Goal: Information Seeking & Learning: Learn about a topic

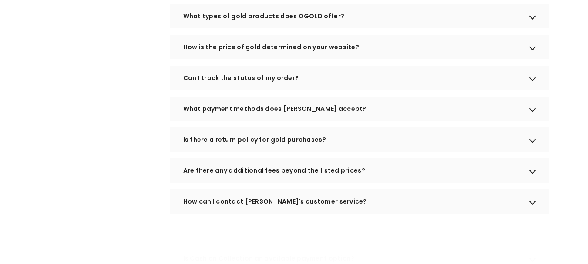
scroll to position [353, 0]
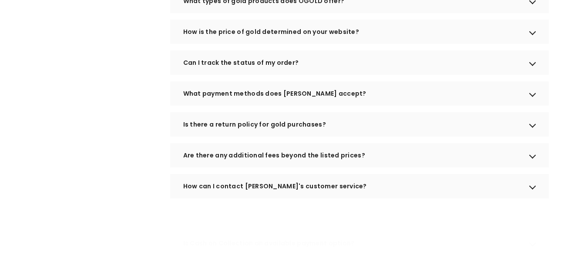
click at [329, 166] on div "Are there any additional fees beyond the listed prices?" at bounding box center [359, 155] width 379 height 24
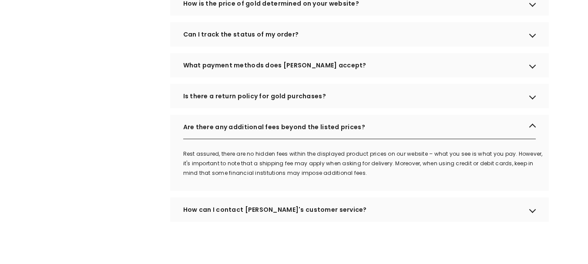
scroll to position [397, 0]
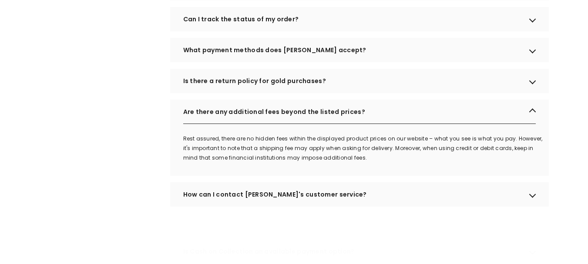
click at [314, 201] on div "How can I contact OGOLD's customer service?" at bounding box center [359, 194] width 379 height 24
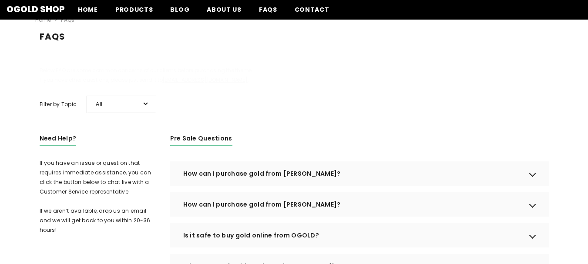
scroll to position [0, 0]
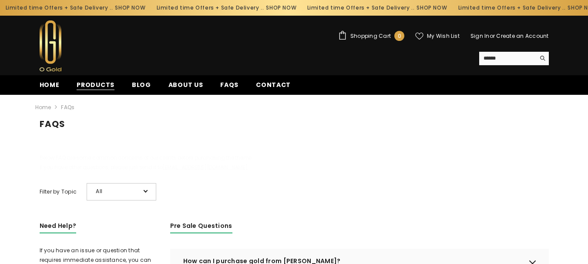
click at [95, 88] on span "Products" at bounding box center [96, 85] width 38 height 9
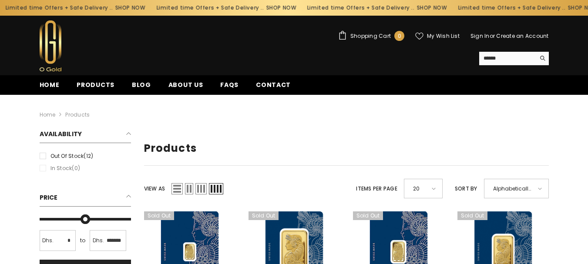
click at [44, 170] on li "In stock (0)" at bounding box center [85, 169] width 96 height 10
click at [107, 82] on span "Products" at bounding box center [96, 85] width 38 height 9
click at [132, 89] on span "Blog" at bounding box center [141, 85] width 19 height 9
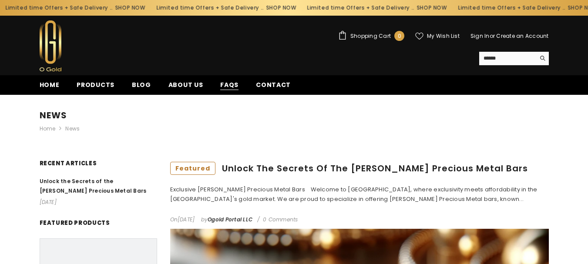
click at [224, 84] on span "FAQs" at bounding box center [229, 85] width 18 height 9
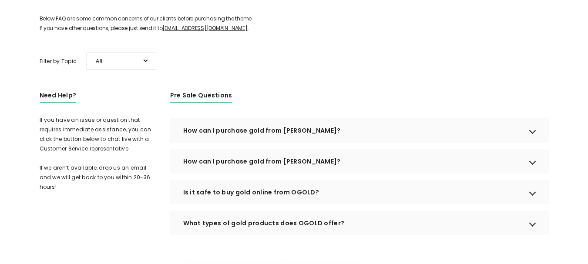
scroll to position [174, 0]
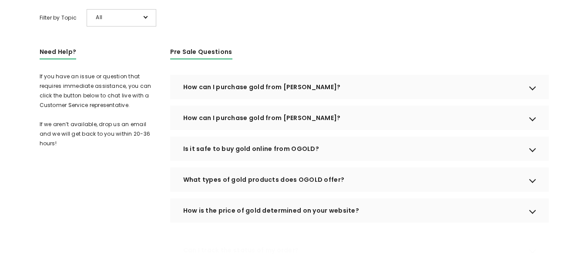
click at [237, 96] on div "How can I purchase gold from OGOLD?" at bounding box center [359, 87] width 379 height 24
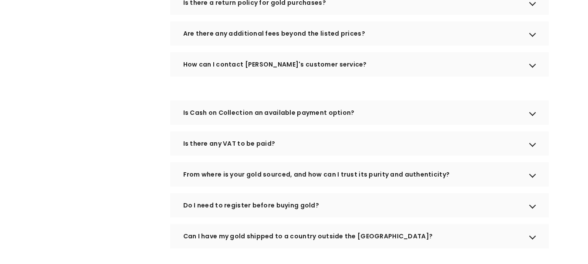
scroll to position [566, 0]
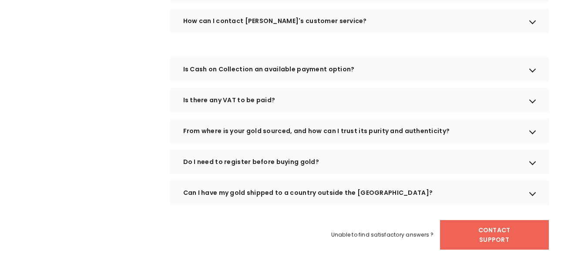
click at [271, 103] on div "Is there any VAT to be paid?" at bounding box center [359, 100] width 379 height 24
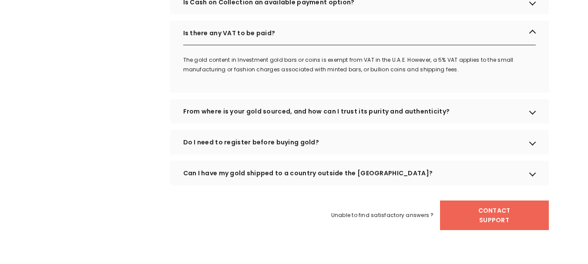
scroll to position [653, 0]
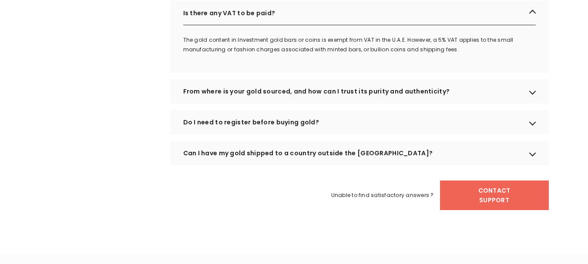
click at [275, 165] on div "Can I have my gold shipped to a country outside the UAE?" at bounding box center [359, 153] width 379 height 24
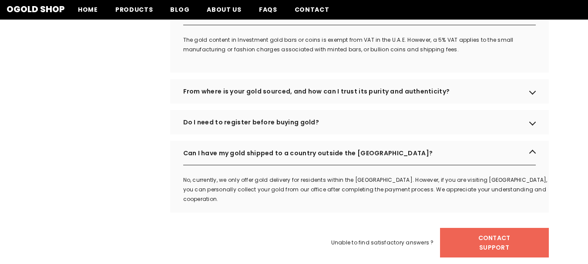
click at [267, 135] on div "Do I need to register before buying gold?" at bounding box center [359, 122] width 379 height 24
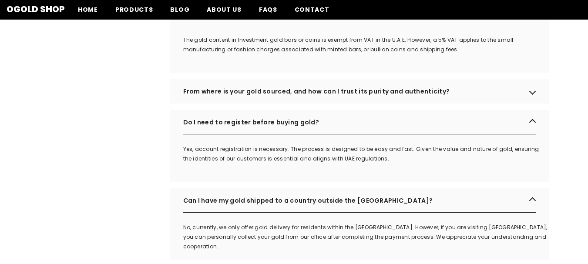
click at [274, 104] on div "From where is your gold sourced, and how can I trust its purity and authenticit…" at bounding box center [359, 91] width 379 height 24
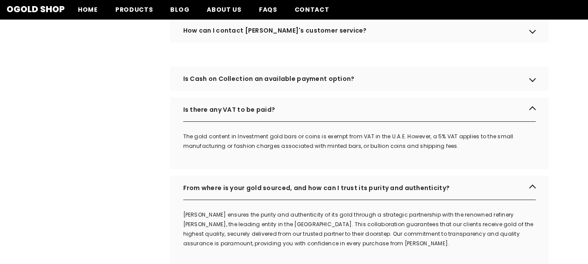
scroll to position [523, 0]
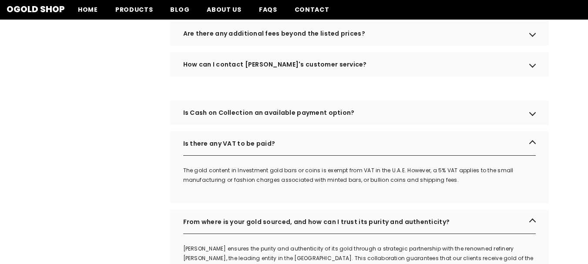
click at [274, 121] on div "Is Cash on Collection an available payment option?" at bounding box center [359, 113] width 379 height 24
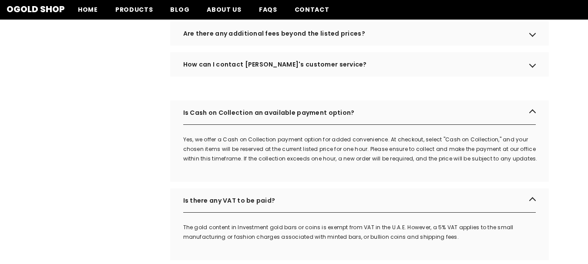
click at [278, 77] on div "How can I contact OGOLD's customer service?" at bounding box center [359, 64] width 379 height 24
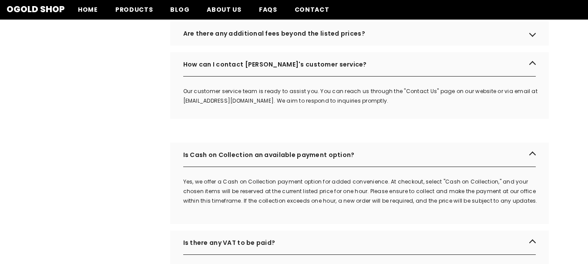
scroll to position [479, 0]
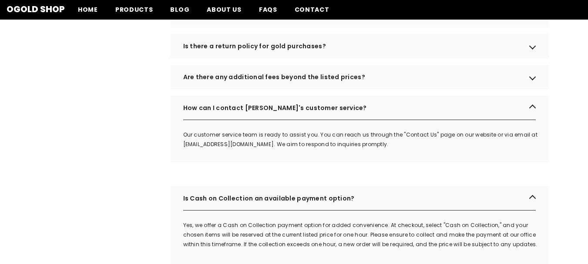
click at [284, 84] on div "Are there any additional fees beyond the listed prices?" at bounding box center [359, 77] width 379 height 24
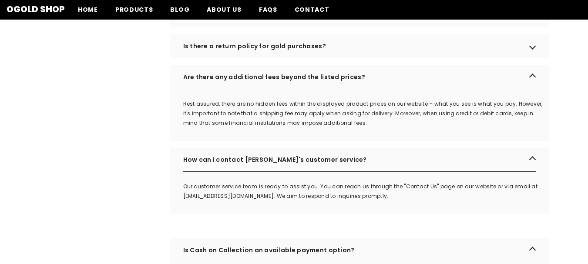
click at [278, 58] on div "Is there a return policy for gold purchases?" at bounding box center [359, 46] width 379 height 24
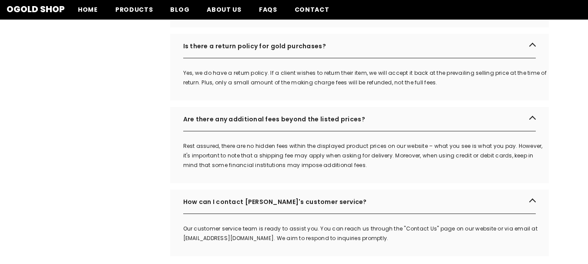
scroll to position [436, 0]
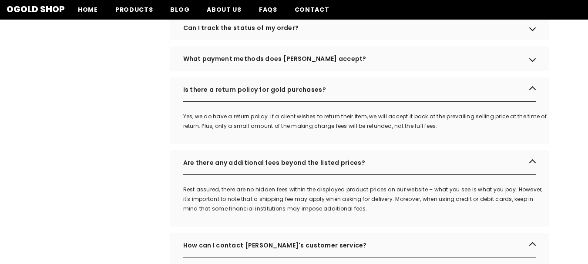
click at [277, 40] on div "Can I track the status of my order?" at bounding box center [359, 28] width 379 height 24
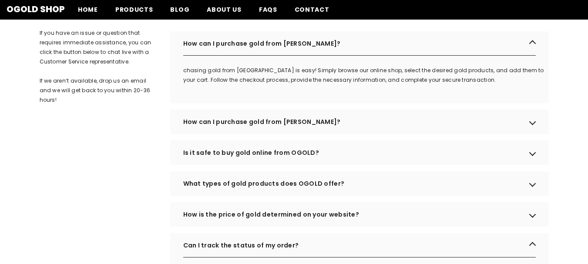
scroll to position [0, 0]
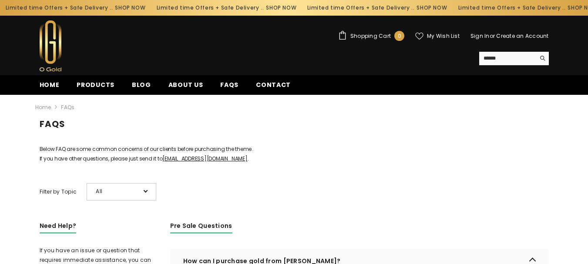
click at [54, 79] on ul "Home Products Blog About us FAQs Contact" at bounding box center [263, 85] width 464 height 20
click at [52, 81] on span "Home" at bounding box center [50, 85] width 20 height 9
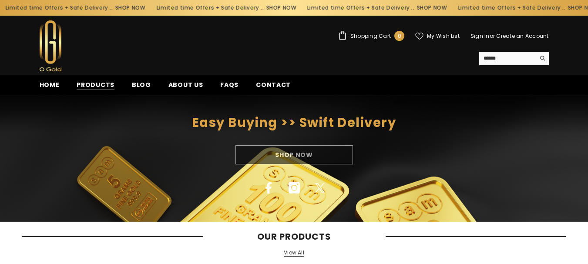
click at [110, 86] on span "Products" at bounding box center [96, 85] width 38 height 9
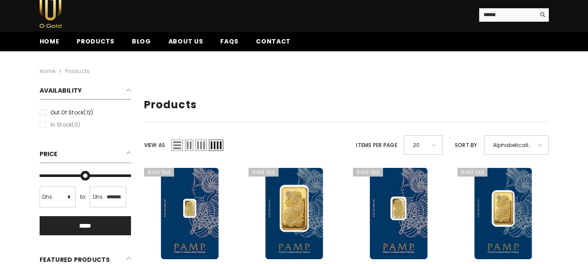
scroll to position [87, 0]
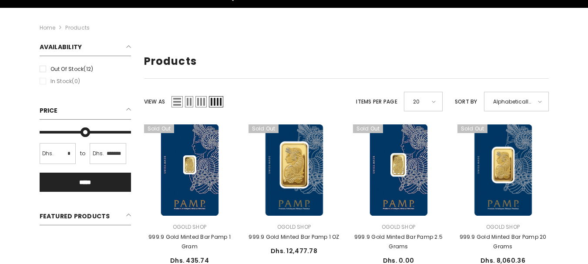
click at [427, 105] on div "20" at bounding box center [423, 102] width 39 height 20
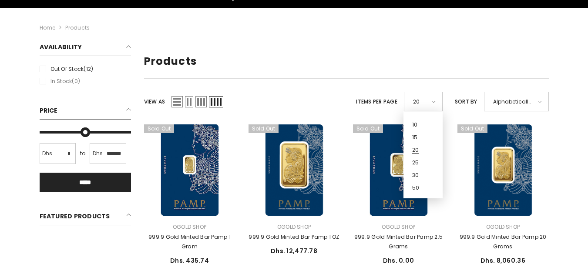
click at [427, 105] on div "20" at bounding box center [423, 102] width 39 height 20
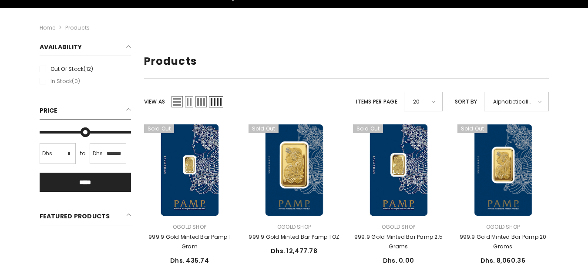
click at [41, 85] on li "In stock (0)" at bounding box center [85, 82] width 96 height 10
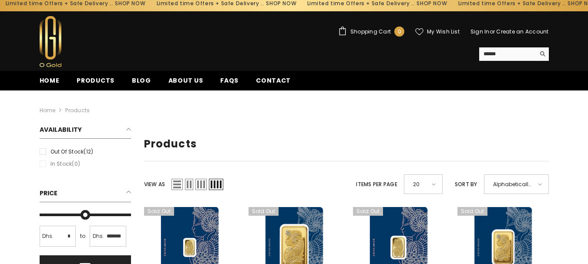
scroll to position [0, 0]
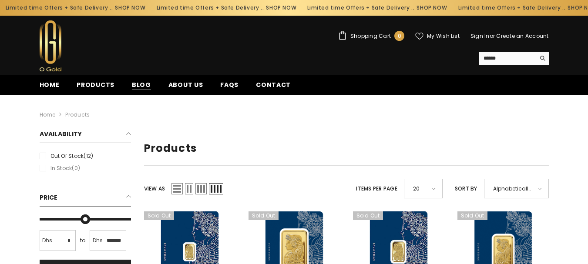
click at [140, 84] on span "Blog" at bounding box center [141, 85] width 19 height 9
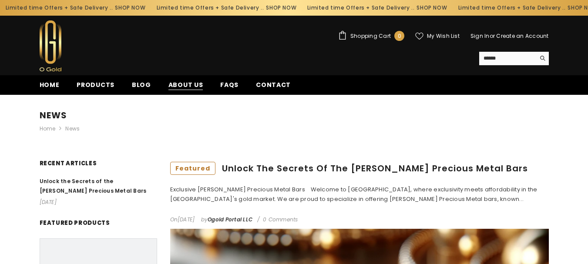
click at [169, 86] on span "About us" at bounding box center [186, 85] width 35 height 9
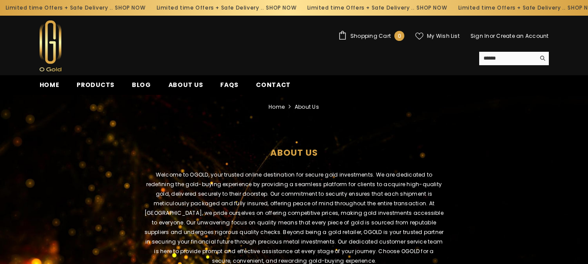
click at [233, 85] on link "FAQs" at bounding box center [230, 87] width 36 height 15
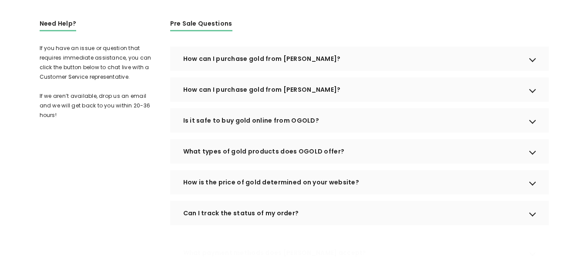
scroll to position [218, 0]
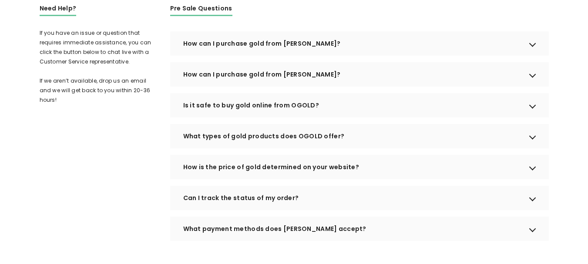
click at [227, 149] on div "What types of gold products does OGOLD offer?" at bounding box center [359, 136] width 379 height 24
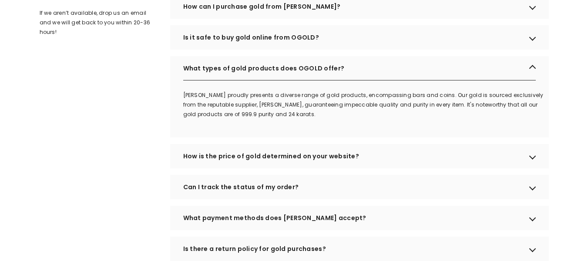
scroll to position [305, 0]
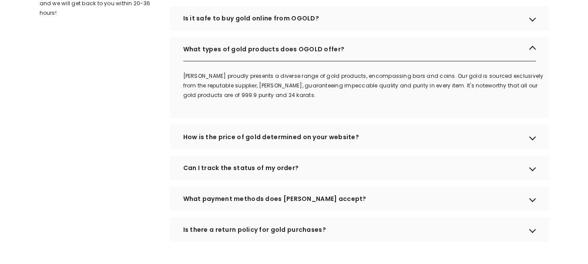
click at [336, 149] on div "How is the price of gold determined on your website?" at bounding box center [359, 137] width 379 height 24
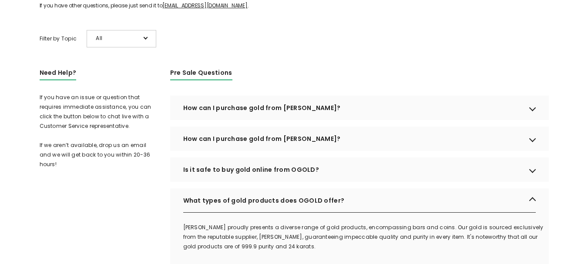
scroll to position [44, 0]
